Goal: Task Accomplishment & Management: Use online tool/utility

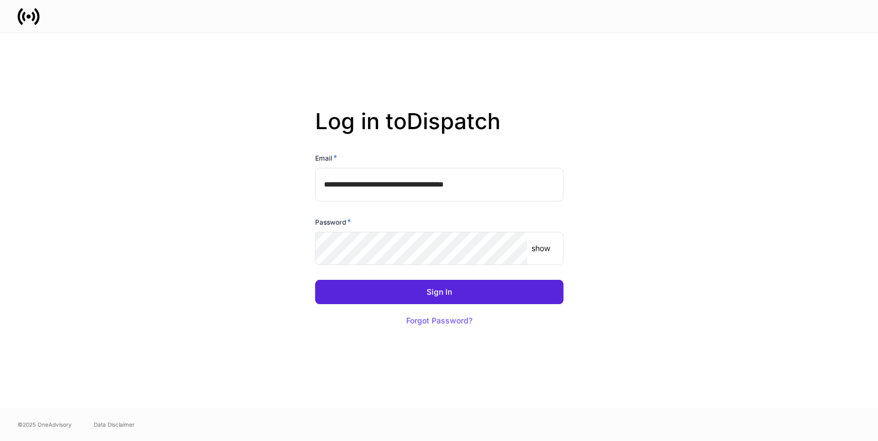
click at [553, 183] on input "**********" at bounding box center [439, 184] width 248 height 33
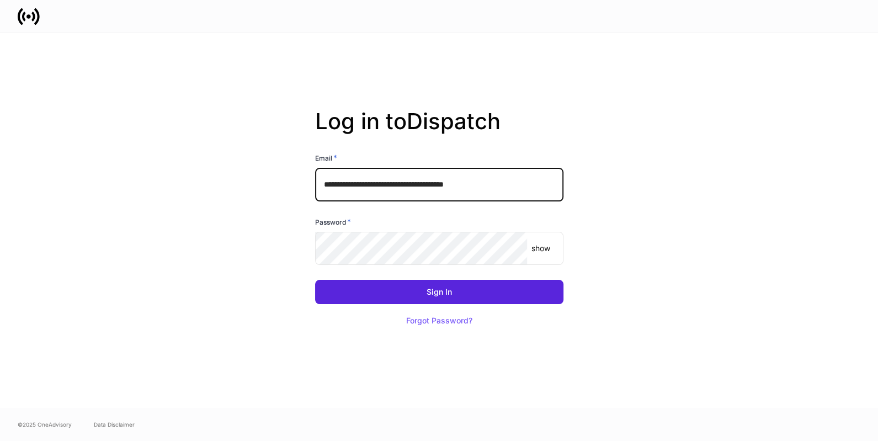
type input "**********"
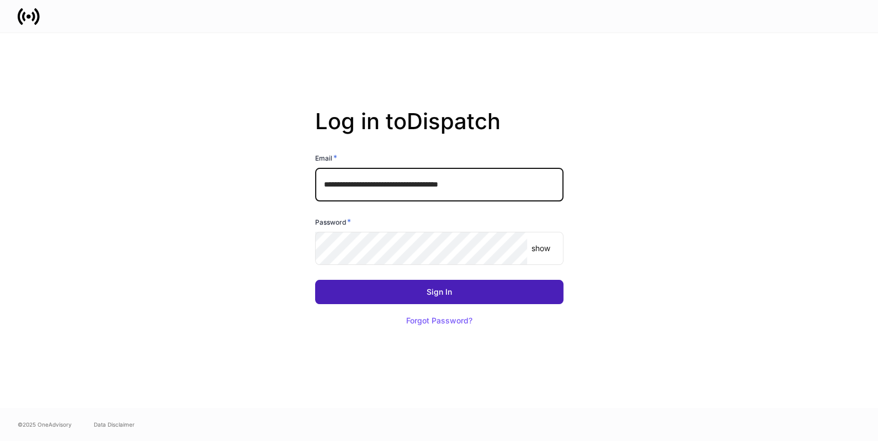
click at [447, 297] on button "Sign In" at bounding box center [439, 292] width 248 height 24
